Goal: Transaction & Acquisition: Obtain resource

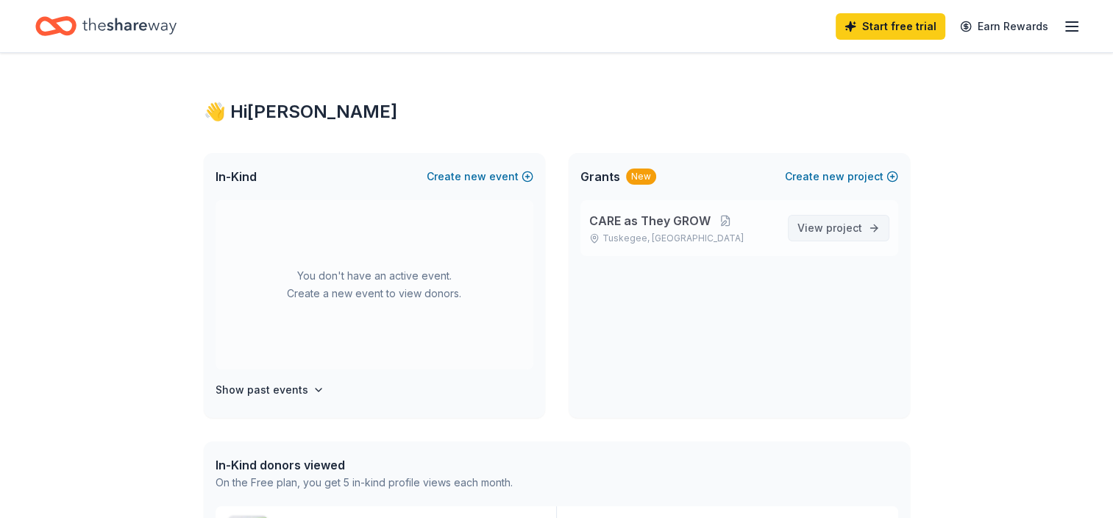
click at [819, 226] on span "View project" at bounding box center [830, 228] width 65 height 18
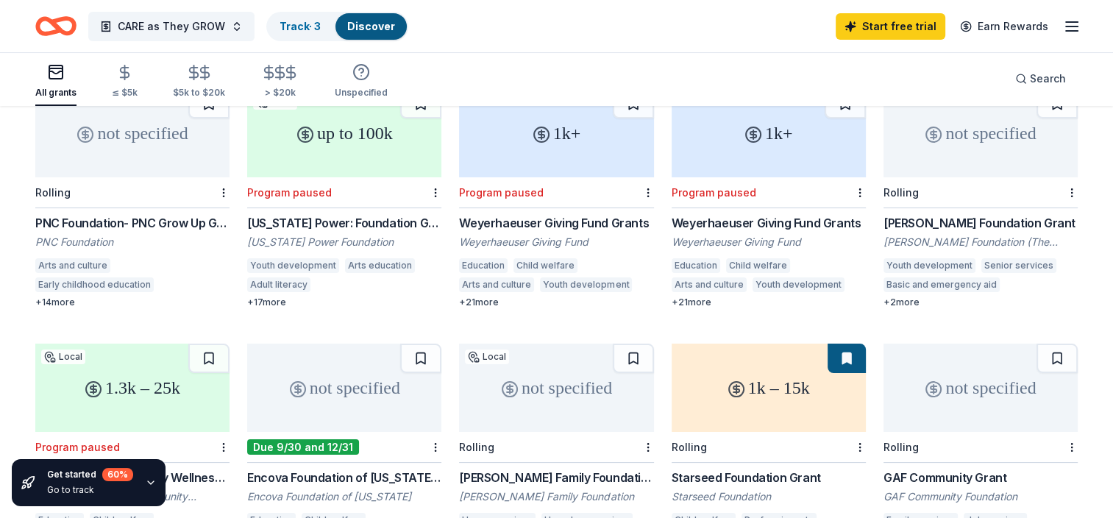
scroll to position [178, 0]
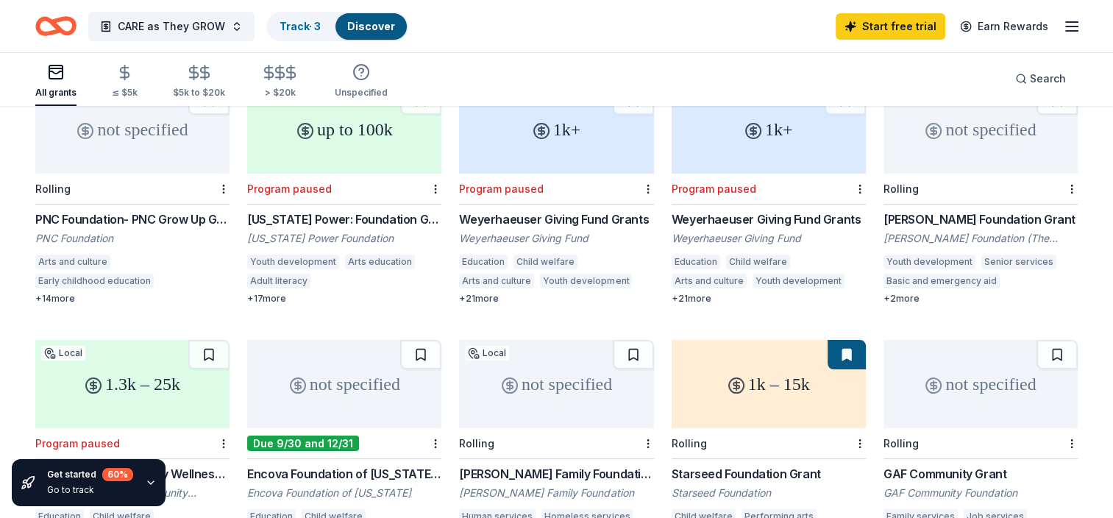
drag, startPoint x: 1110, startPoint y: 285, endPoint x: 1112, endPoint y: 305, distance: 19.9
click at [1112, 305] on div "1021 results in [GEOGRAPHIC_DATA], [GEOGRAPHIC_DATA] not specified Rolling PNC …" at bounding box center [556, 303] width 1113 height 748
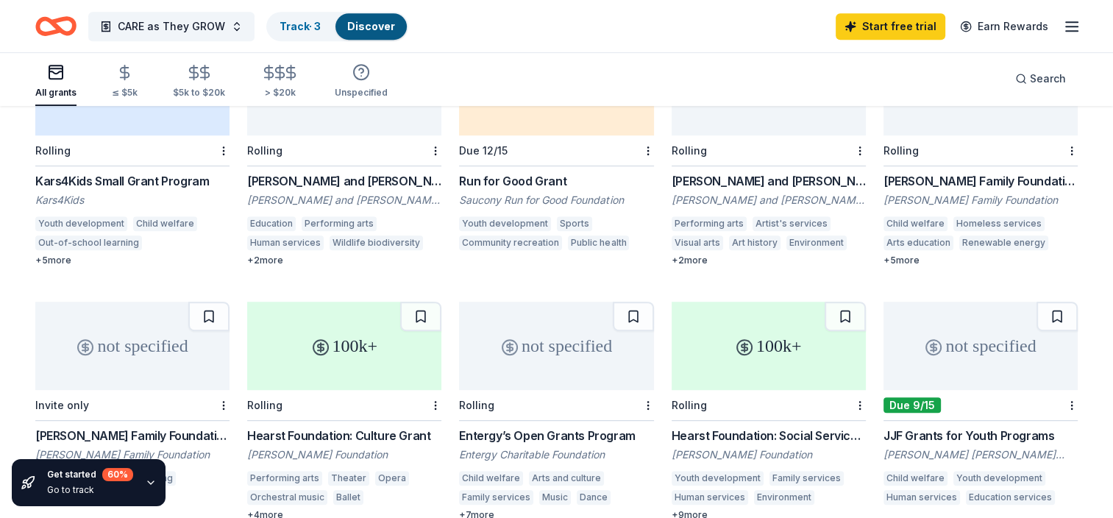
scroll to position [877, 0]
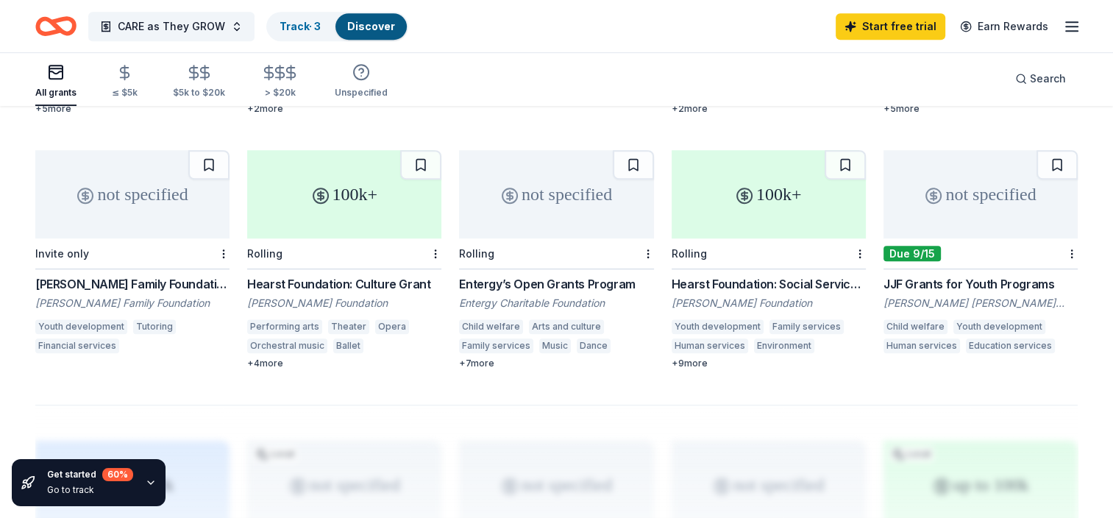
click at [975, 275] on div "JJF Grants for Youth Programs" at bounding box center [981, 284] width 194 height 18
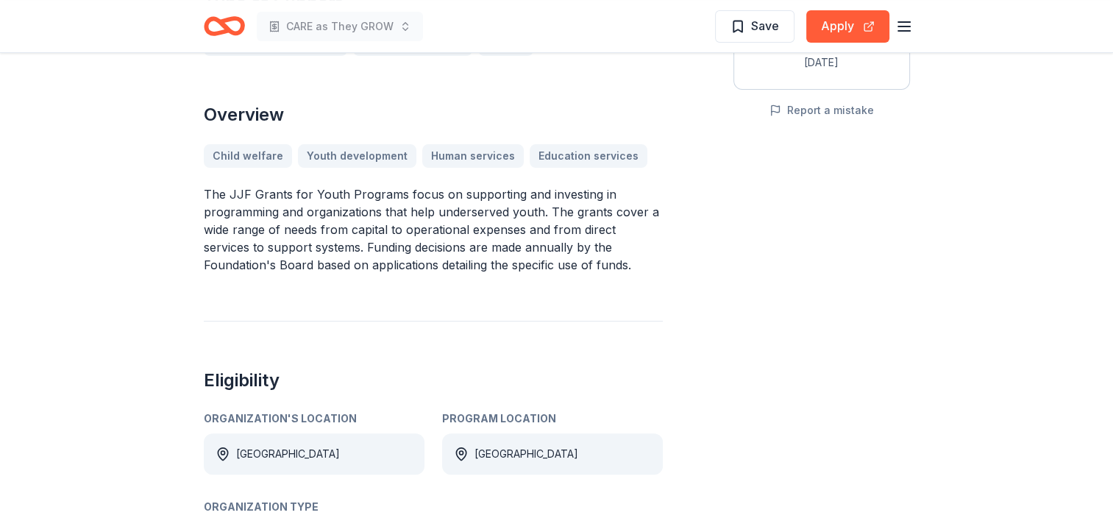
scroll to position [319, 0]
click at [838, 29] on button "Apply" at bounding box center [847, 26] width 83 height 32
